Goal: Find specific page/section: Find specific page/section

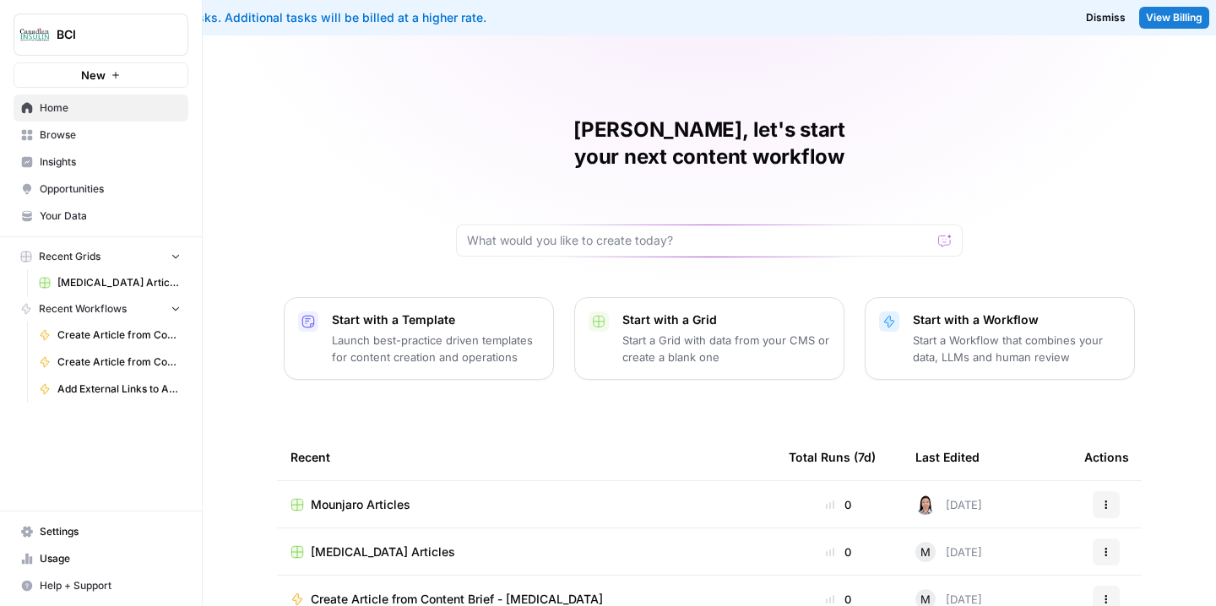
click at [365, 533] on td "[MEDICAL_DATA] Articles" at bounding box center [526, 552] width 498 height 46
click at [371, 544] on span "[MEDICAL_DATA] Articles" at bounding box center [383, 552] width 144 height 17
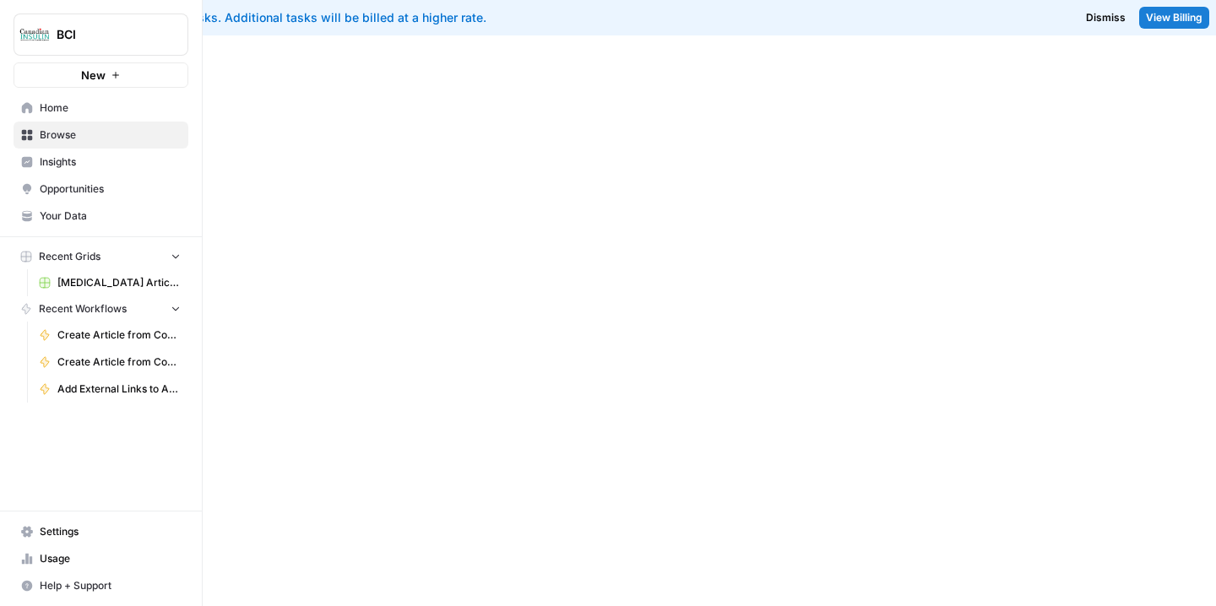
click at [371, 524] on div at bounding box center [709, 320] width 1013 height 571
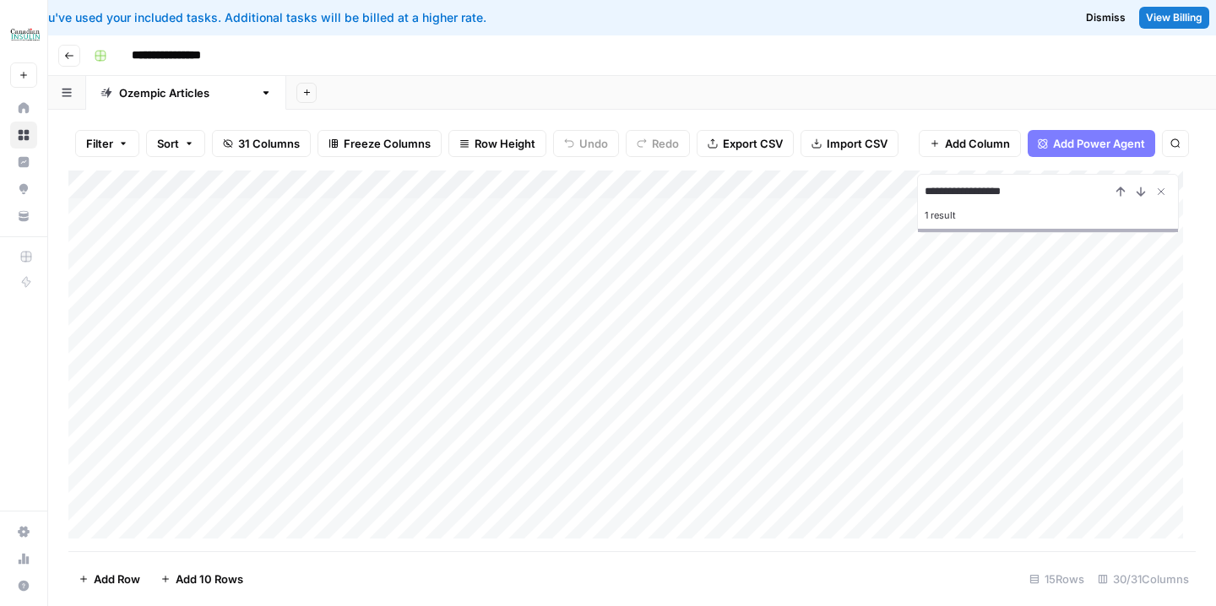
type input "**********"
click at [540, 470] on div "Add Column" at bounding box center [631, 361] width 1127 height 381
click at [1007, 469] on div "Add Column" at bounding box center [631, 361] width 1127 height 381
